Goal: Transaction & Acquisition: Purchase product/service

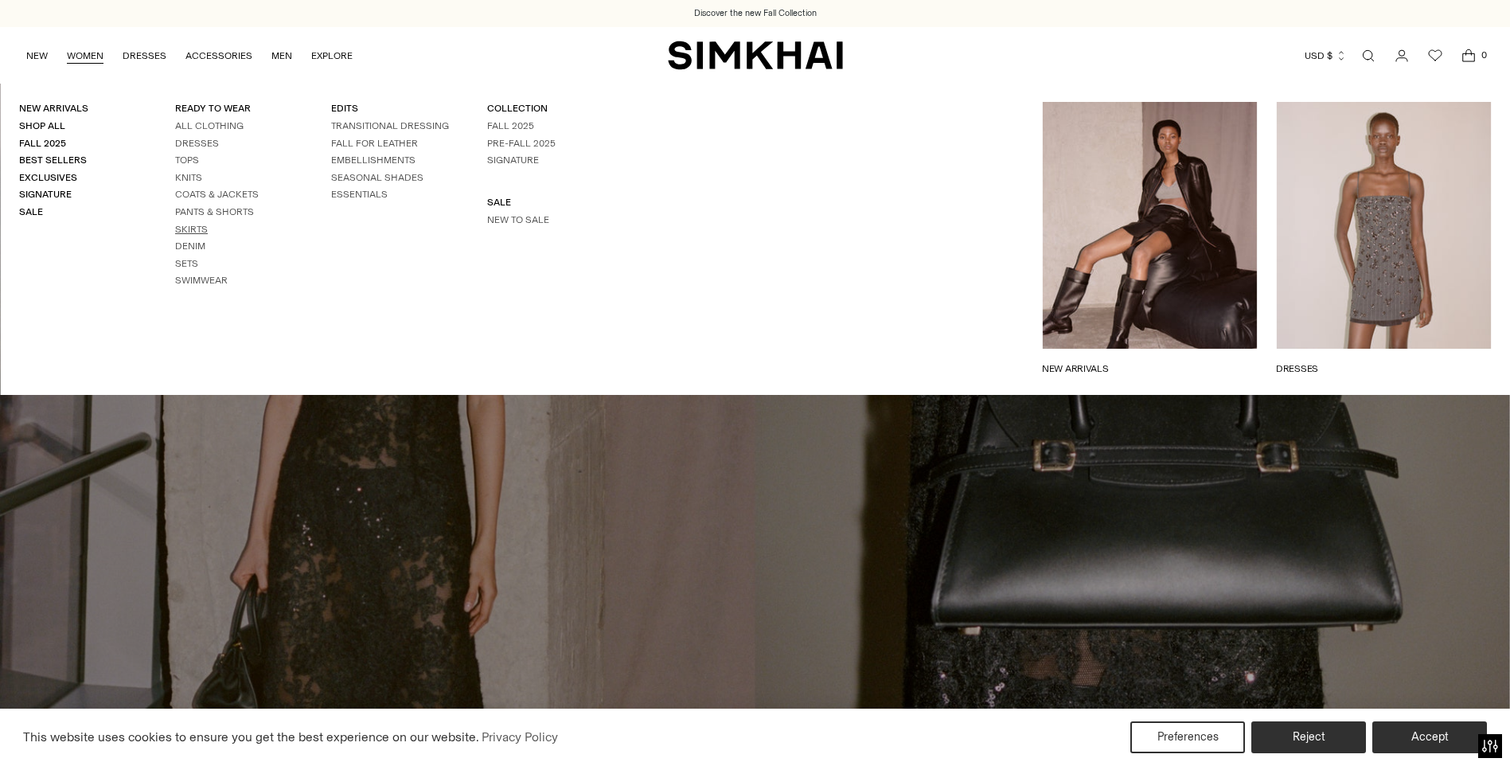
click at [189, 230] on link "Skirts" at bounding box center [191, 229] width 33 height 11
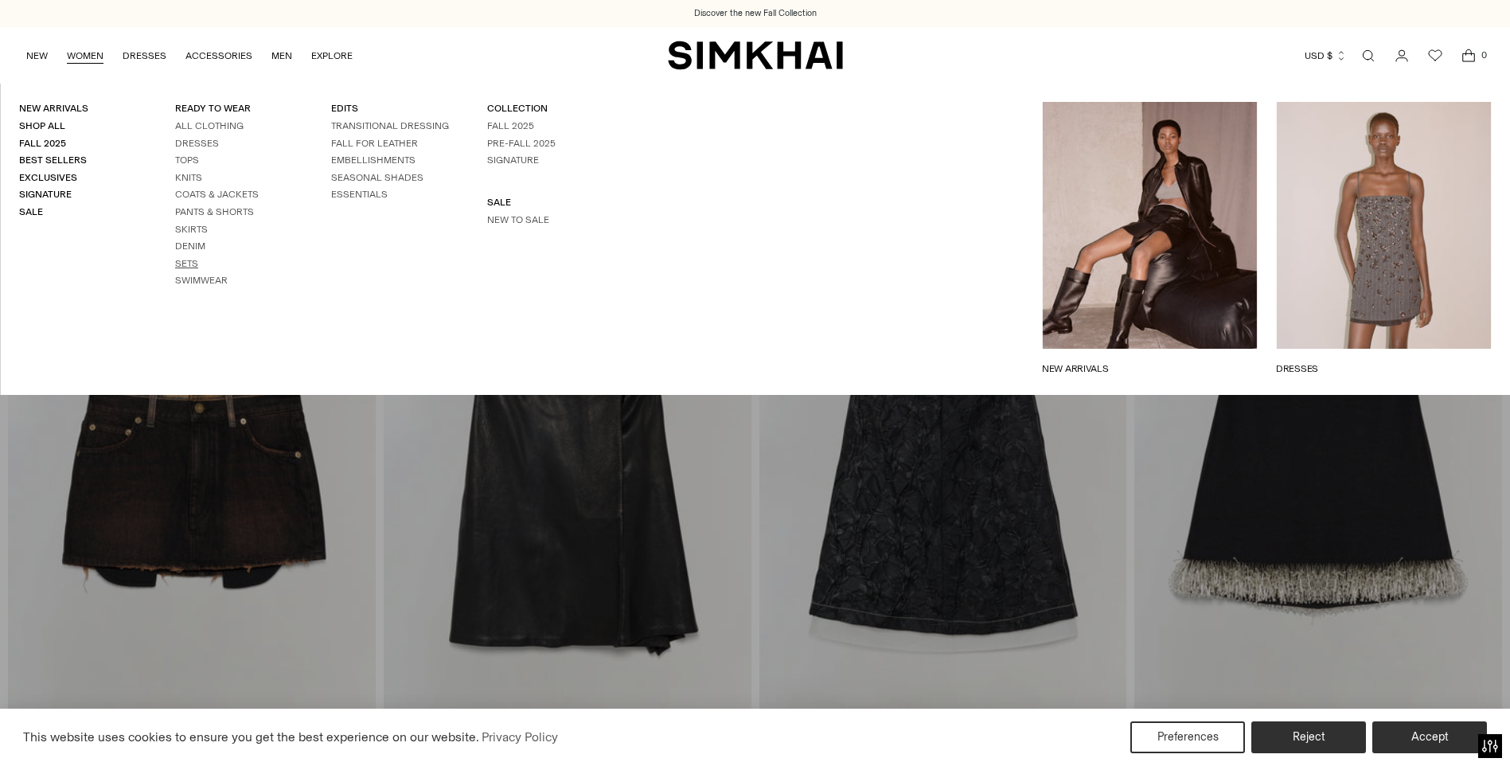
click at [184, 267] on link "Sets" at bounding box center [186, 263] width 23 height 11
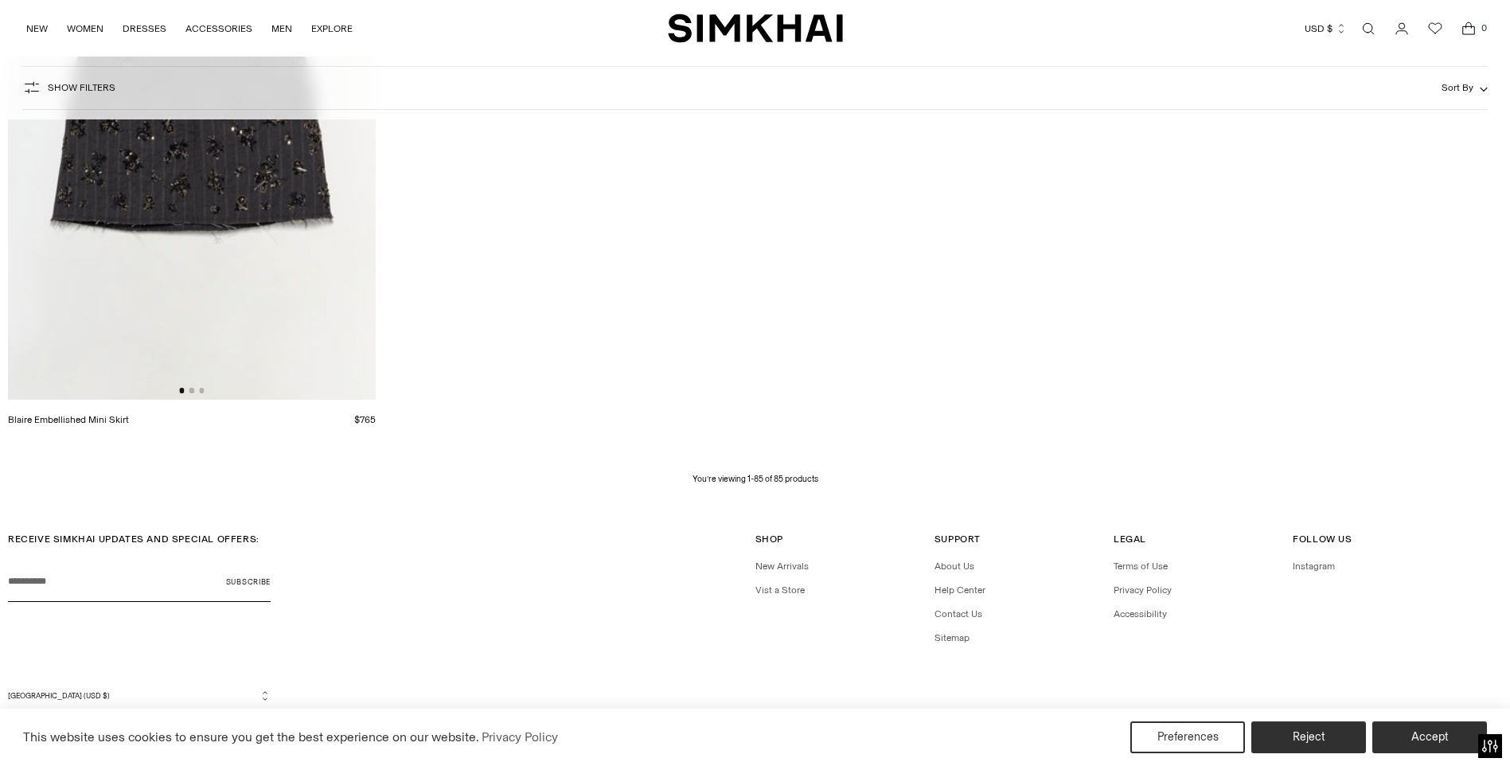
scroll to position [13607, 0]
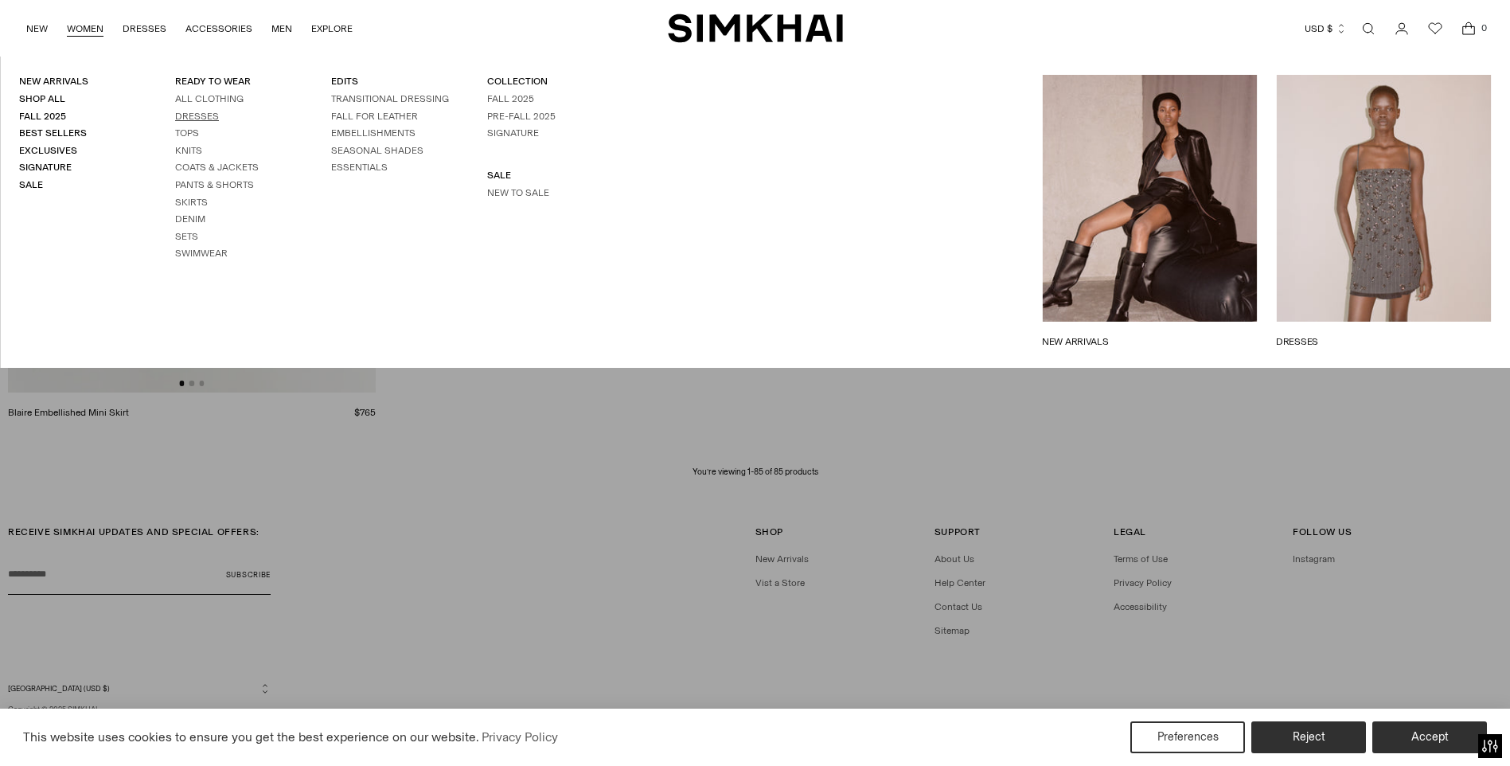
click at [193, 113] on link "Dresses" at bounding box center [197, 116] width 44 height 11
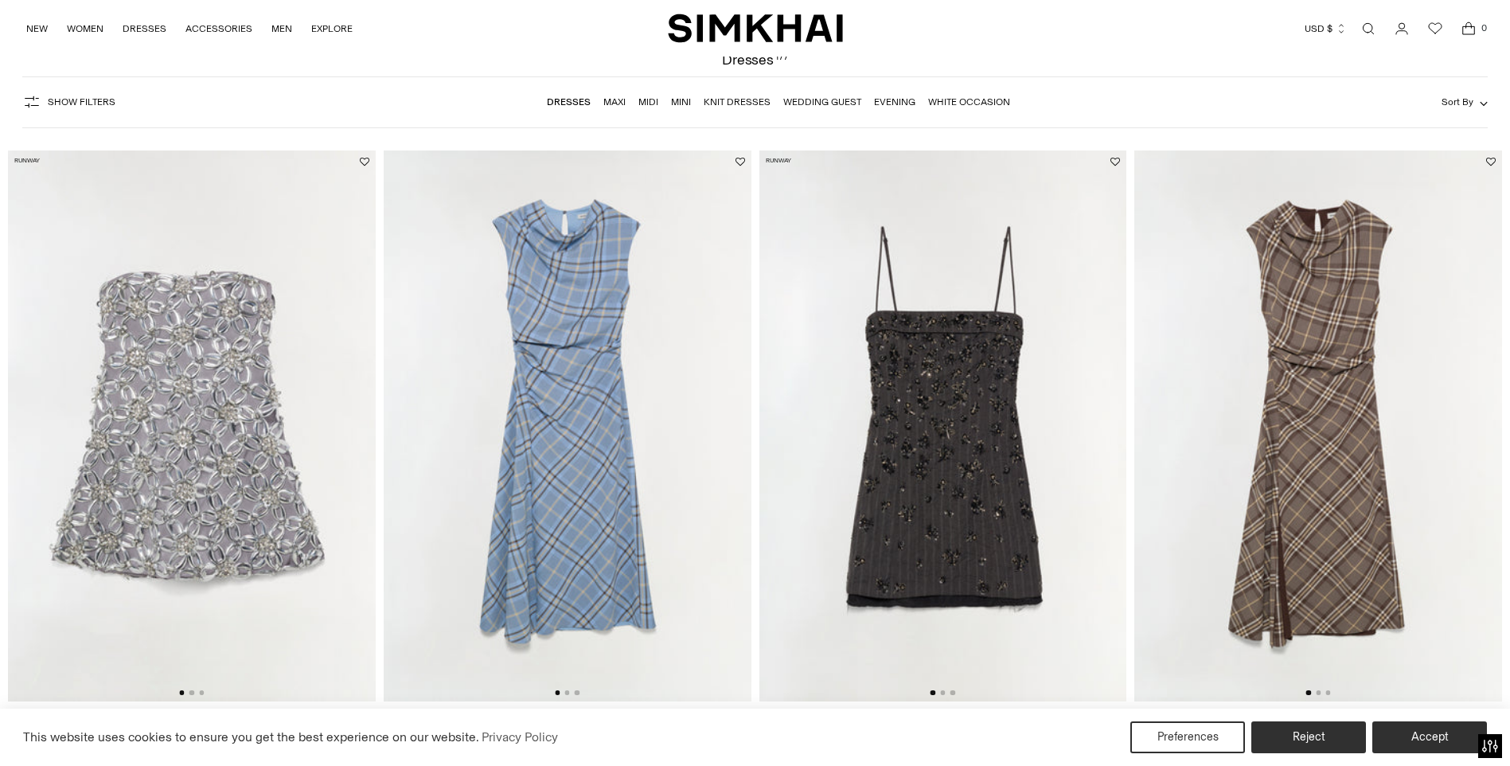
scroll to position [159, 0]
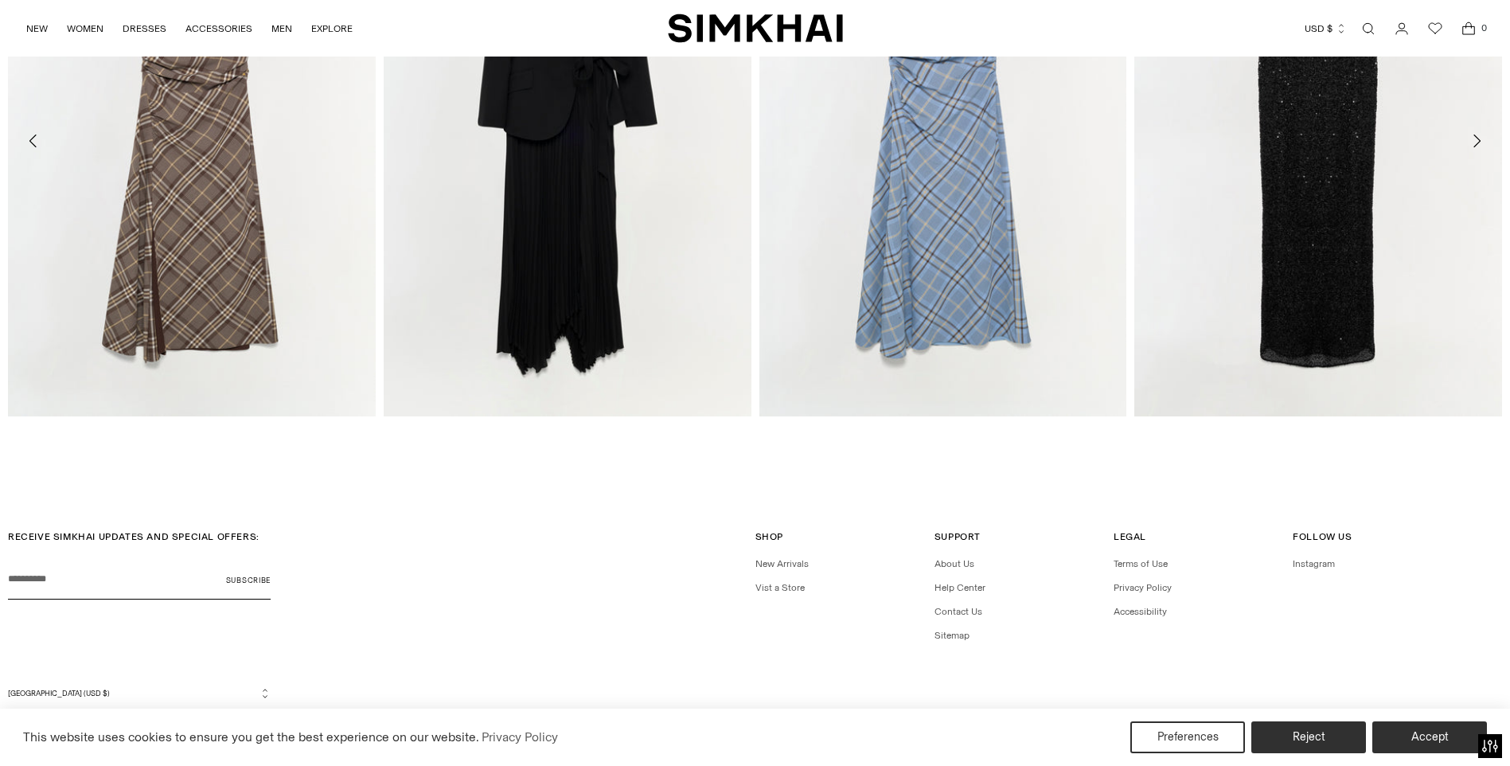
scroll to position [2553, 0]
